Goal: Entertainment & Leisure: Consume media (video, audio)

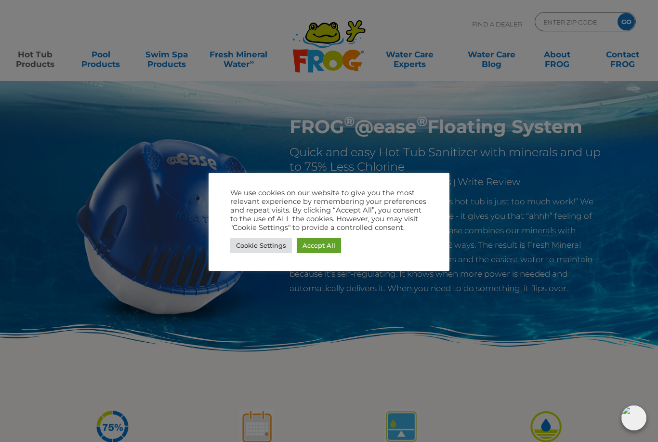
click at [269, 247] on link "Cookie Settings" at bounding box center [261, 245] width 62 height 15
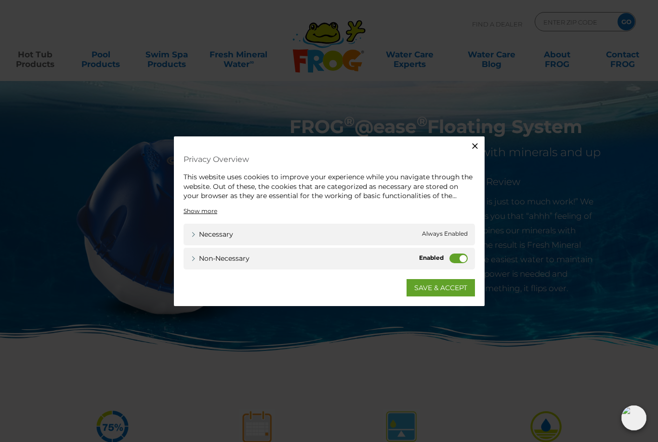
click at [476, 152] on button "Close" at bounding box center [475, 145] width 19 height 19
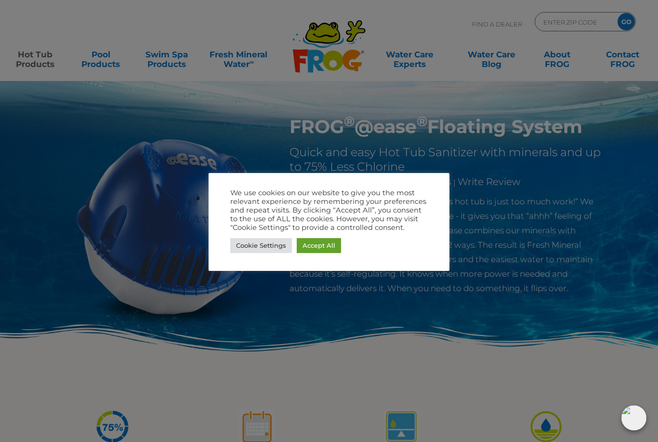
click at [275, 245] on link "Cookie Settings" at bounding box center [261, 245] width 62 height 15
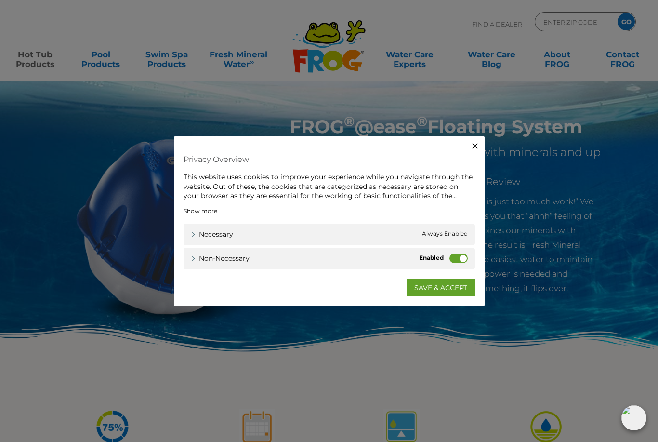
click at [461, 260] on label "Non-necessary" at bounding box center [459, 258] width 18 height 10
click at [0, 0] on input "Non-necessary" at bounding box center [0, 0] width 0 height 0
click at [433, 232] on span "Always Enabled" at bounding box center [445, 234] width 46 height 10
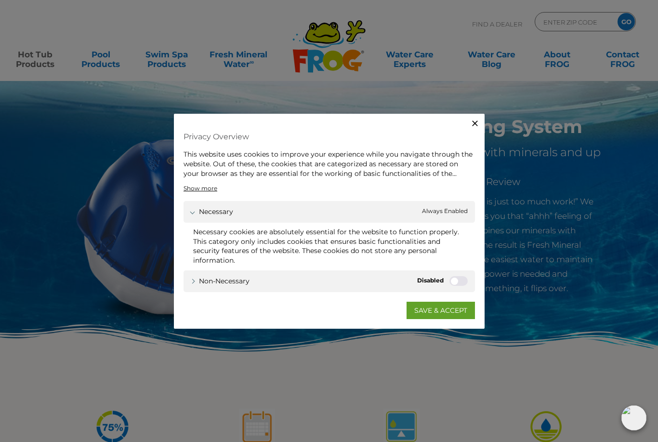
click at [449, 209] on span "Always Enabled" at bounding box center [445, 212] width 46 height 10
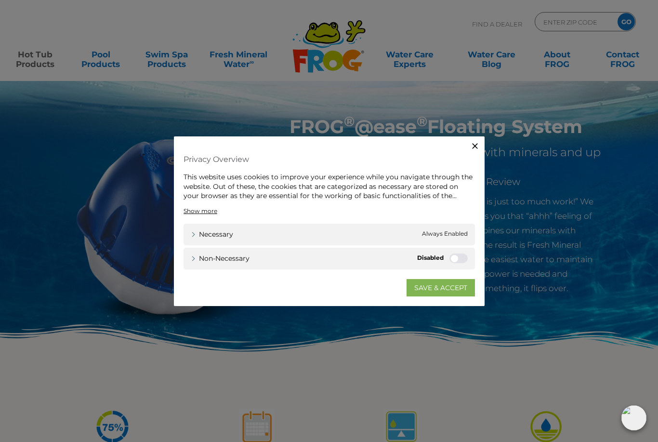
click at [449, 291] on link "SAVE & ACCEPT" at bounding box center [441, 287] width 68 height 17
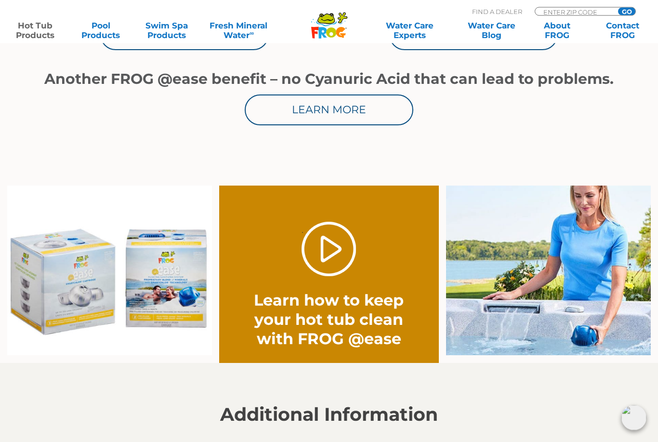
scroll to position [608, 0]
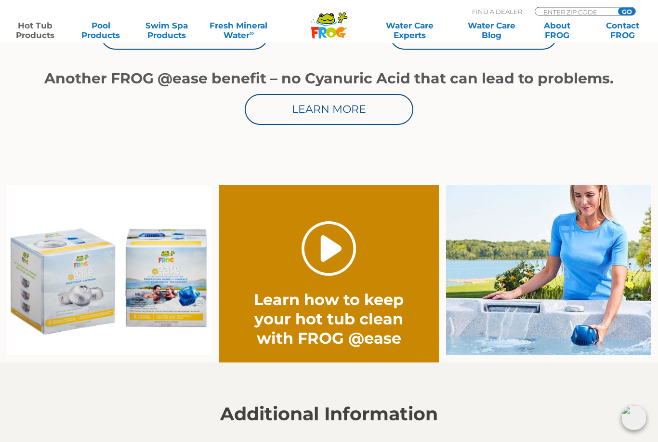
click at [337, 253] on link "." at bounding box center [329, 249] width 54 height 54
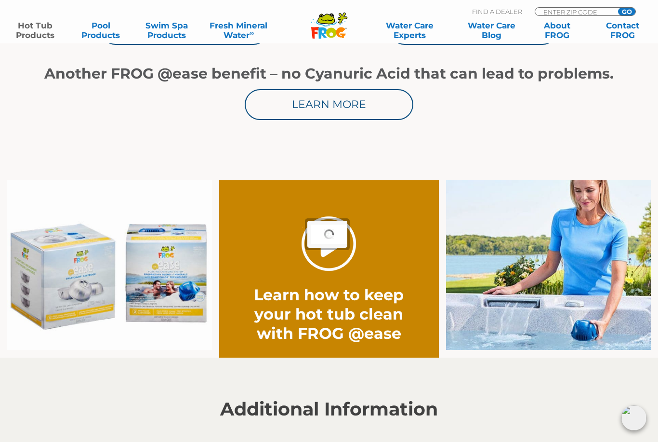
scroll to position [639, 0]
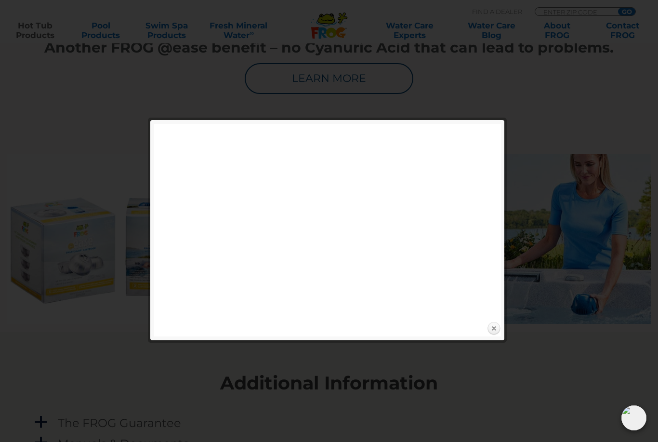
click at [491, 331] on link "Close" at bounding box center [494, 328] width 14 height 14
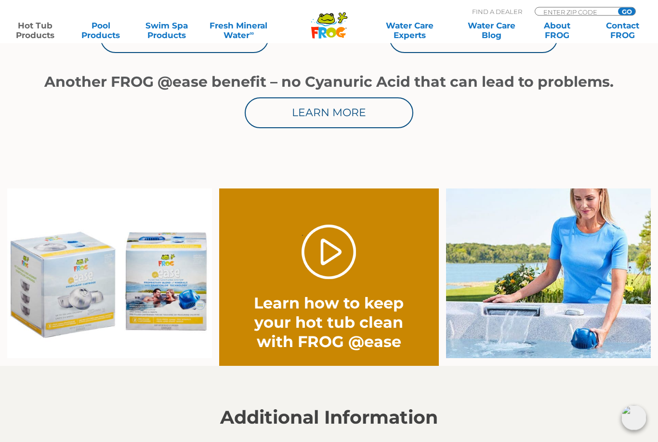
scroll to position [604, 0]
click at [310, 238] on link "." at bounding box center [329, 252] width 54 height 54
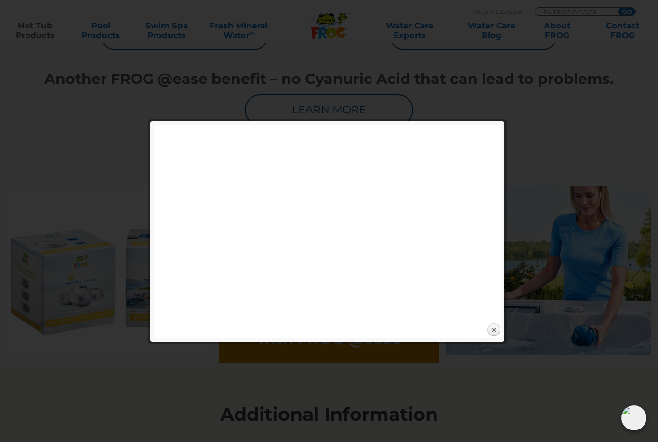
scroll to position [605, 0]
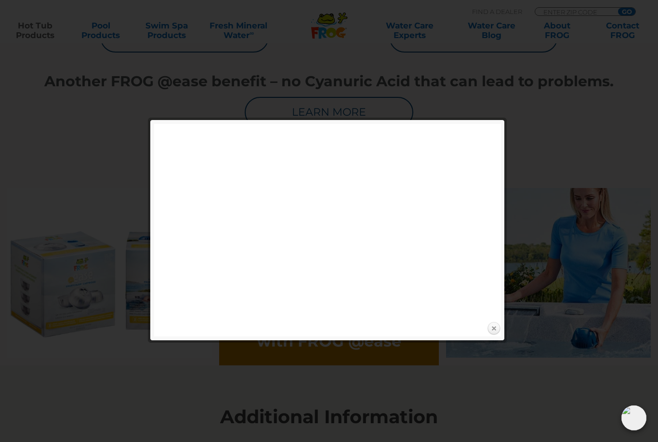
click at [496, 330] on link "Close" at bounding box center [494, 328] width 14 height 14
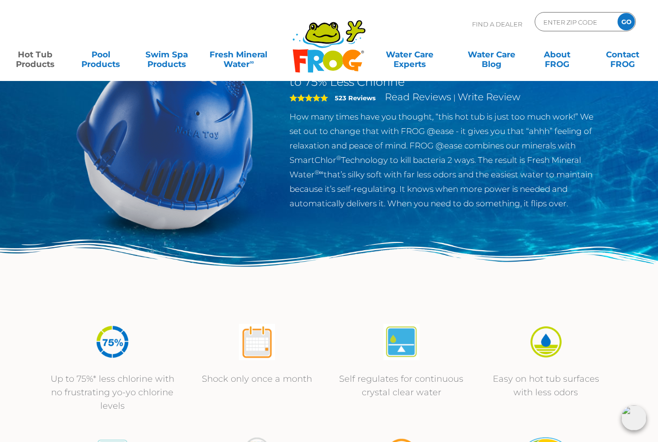
scroll to position [0, 0]
